Goal: Information Seeking & Learning: Learn about a topic

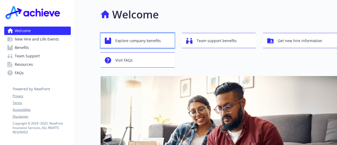
click at [135, 40] on span "Explore company benefits" at bounding box center [138, 41] width 46 height 10
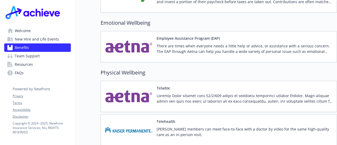
scroll to position [982, 4]
click at [165, 119] on button "Telehealth" at bounding box center [166, 122] width 19 height 6
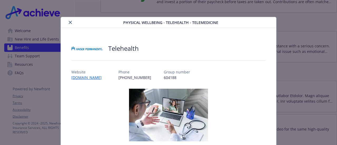
scroll to position [9, 0]
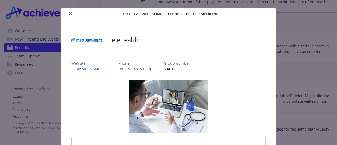
click at [69, 12] on icon "close" at bounding box center [70, 13] width 3 height 3
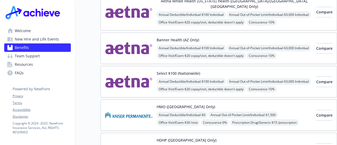
scroll to position [0, 4]
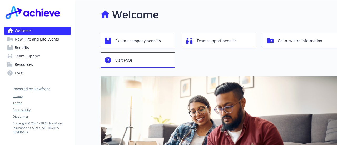
click at [21, 48] on span "Benefits" at bounding box center [22, 47] width 14 height 8
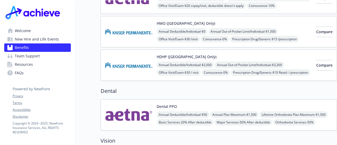
scroll to position [212, 0]
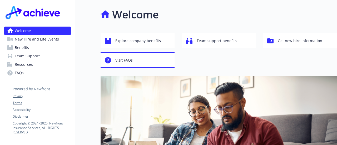
click at [31, 40] on span "New Hire and Life Events" at bounding box center [37, 39] width 44 height 8
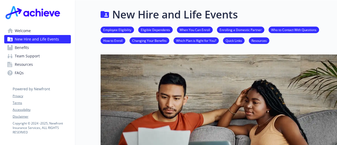
click at [117, 30] on link "Employee Eligibility" at bounding box center [116, 29] width 33 height 5
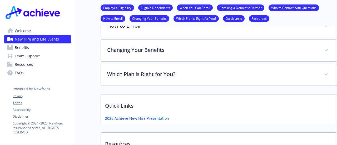
scroll to position [302, 4]
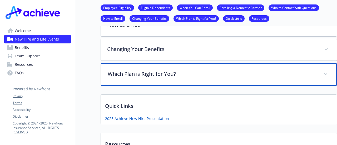
click at [146, 73] on p "Which Plan is Right for You?" at bounding box center [212, 74] width 209 height 8
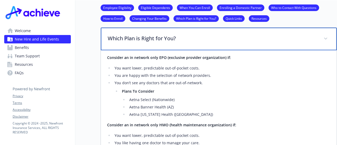
scroll to position [365, 4]
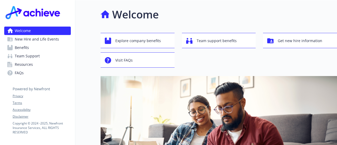
click at [20, 50] on span "Benefits" at bounding box center [22, 47] width 14 height 8
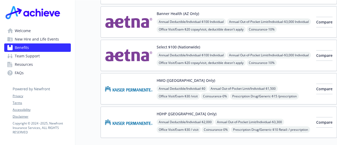
scroll to position [159, 0]
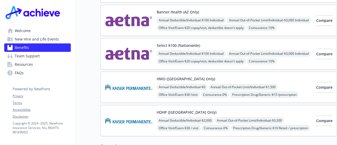
click at [136, 46] on img at bounding box center [128, 54] width 47 height 22
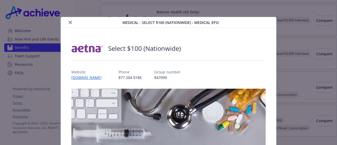
scroll to position [16, 0]
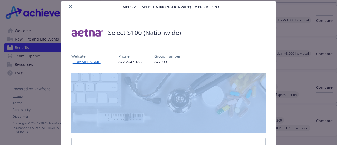
drag, startPoint x: 213, startPoint y: 141, endPoint x: 209, endPoint y: 115, distance: 26.3
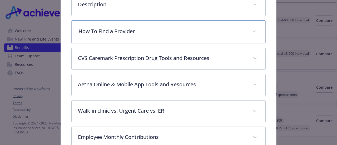
scroll to position [159, 0]
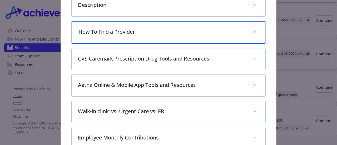
click at [109, 29] on p "How To Find a Provider" at bounding box center [161, 32] width 167 height 8
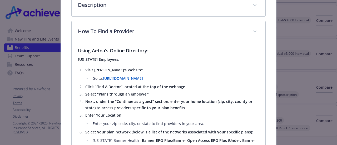
click at [143, 77] on strong "[URL][DOMAIN_NAME]" at bounding box center [123, 78] width 40 height 5
click at [142, 77] on strong "[URL][DOMAIN_NAME]" at bounding box center [123, 78] width 40 height 5
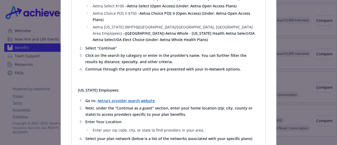
scroll to position [461, 0]
